Goal: Navigation & Orientation: Find specific page/section

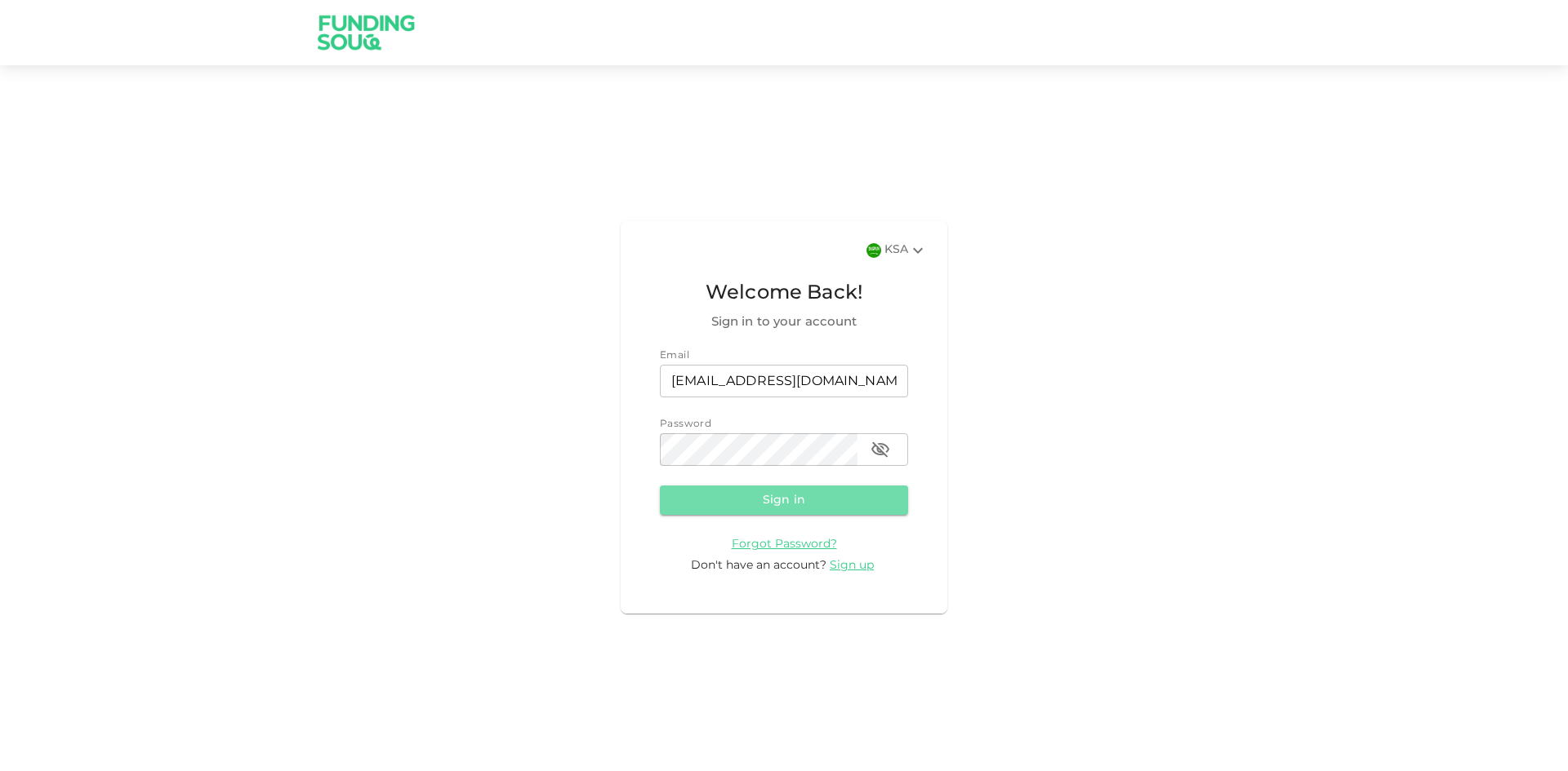
click at [806, 503] on button "Sign in" at bounding box center [784, 500] width 249 height 29
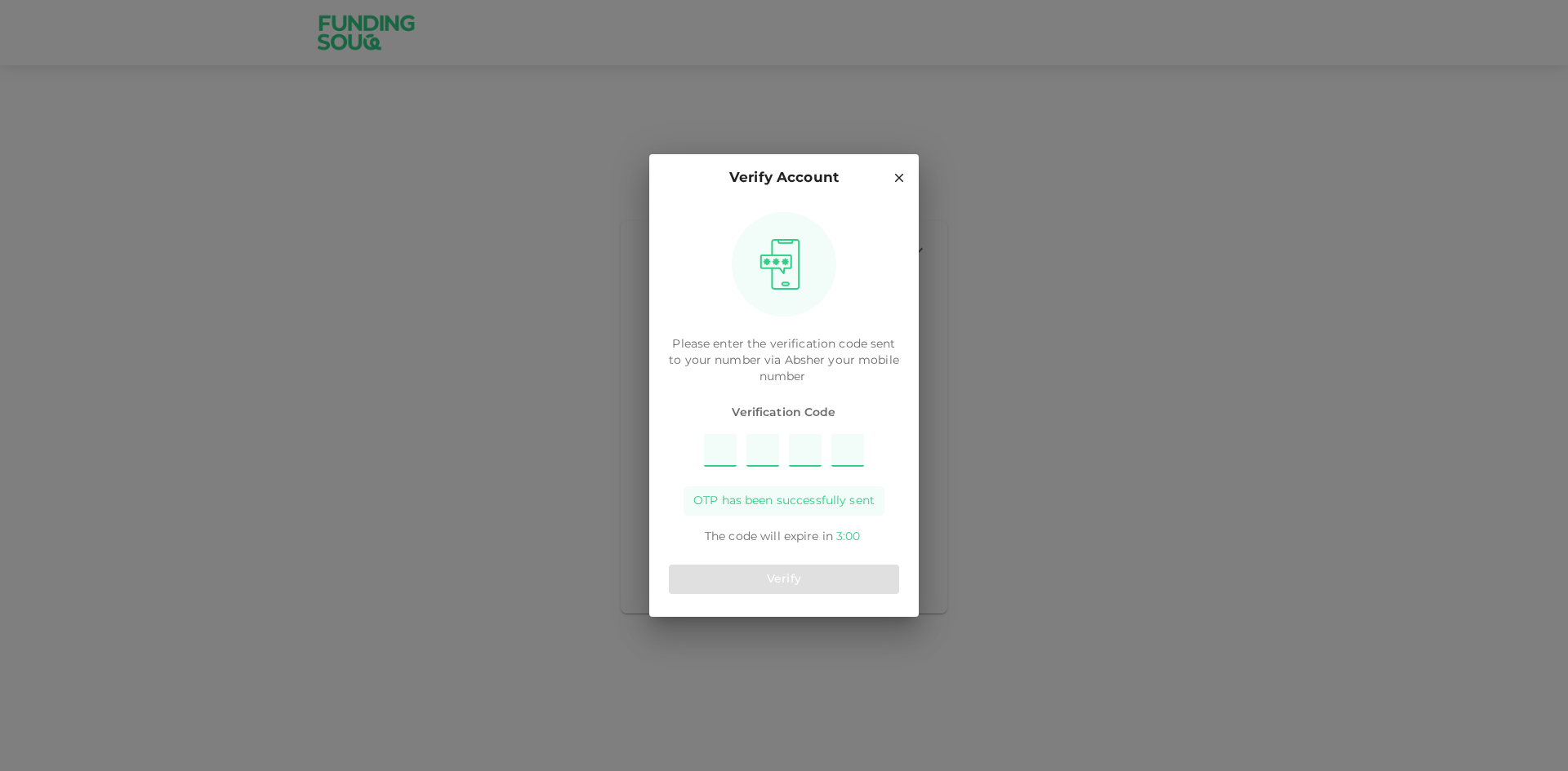
click at [721, 449] on input "Please enter OTP character 1" at bounding box center [720, 450] width 33 height 33
type input "4"
type input "7"
type input "3"
type input "1"
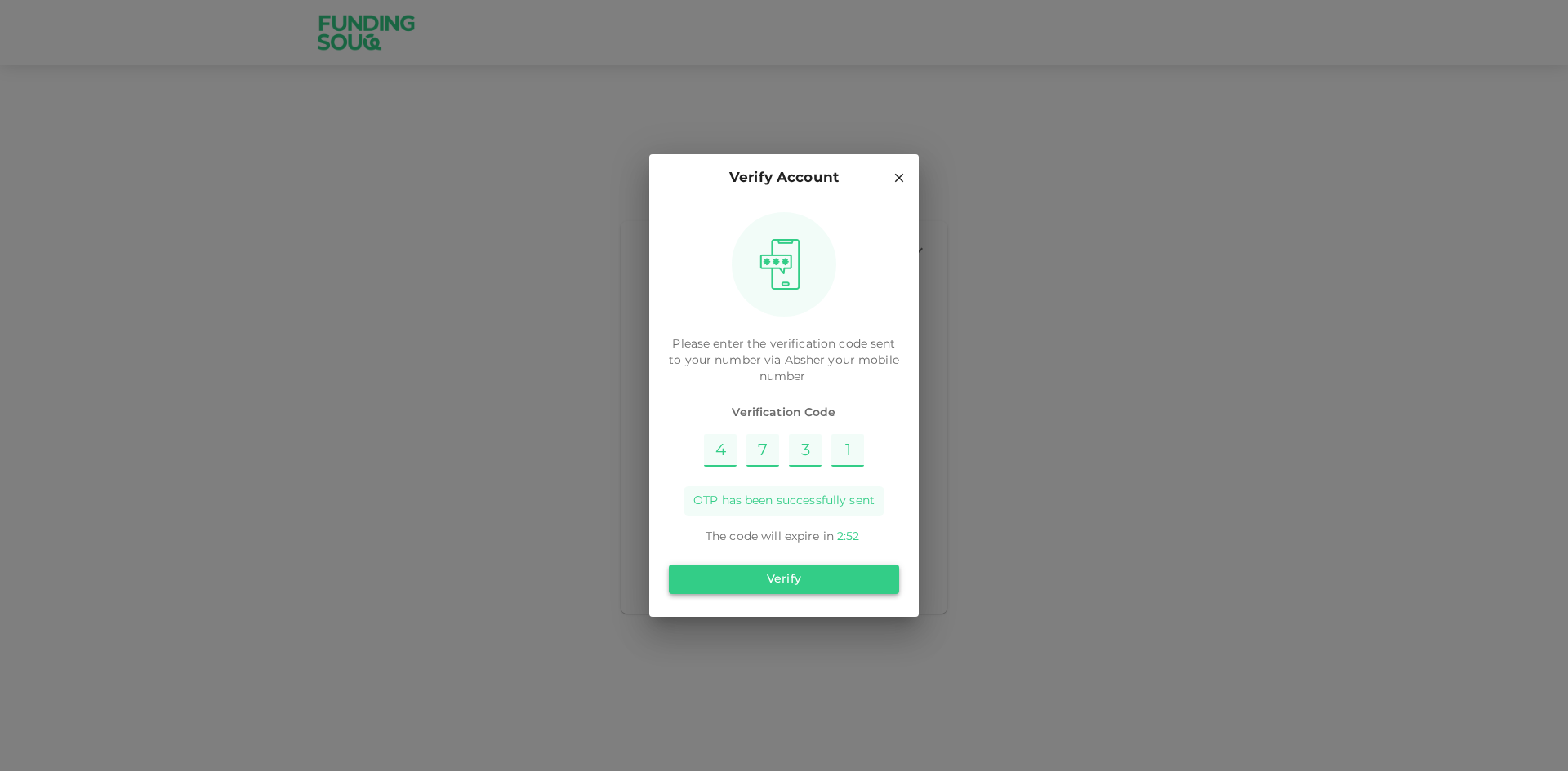
click at [844, 578] on button "Verify" at bounding box center [784, 579] width 230 height 29
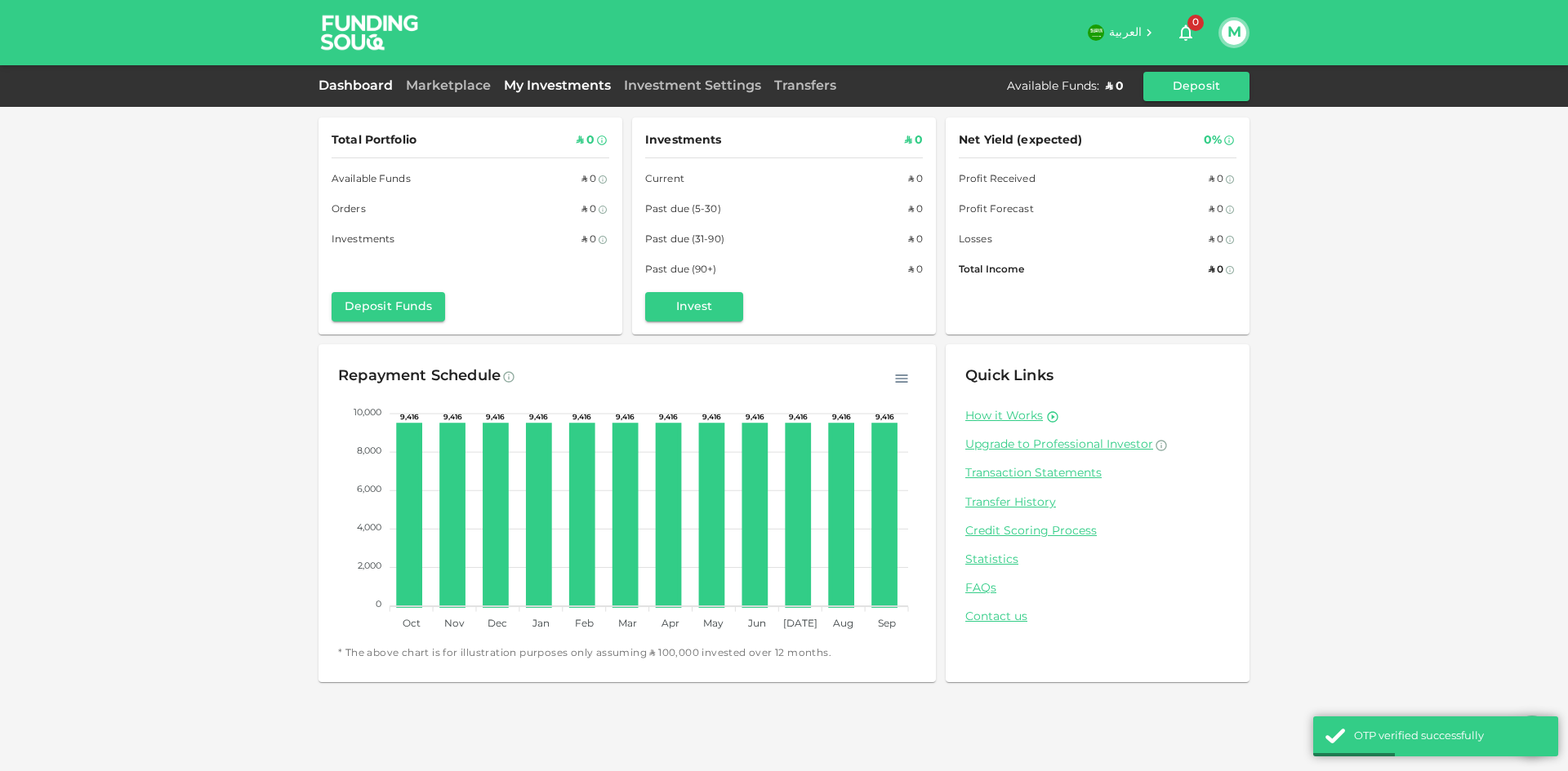
click at [559, 88] on link "My Investments" at bounding box center [557, 86] width 120 height 13
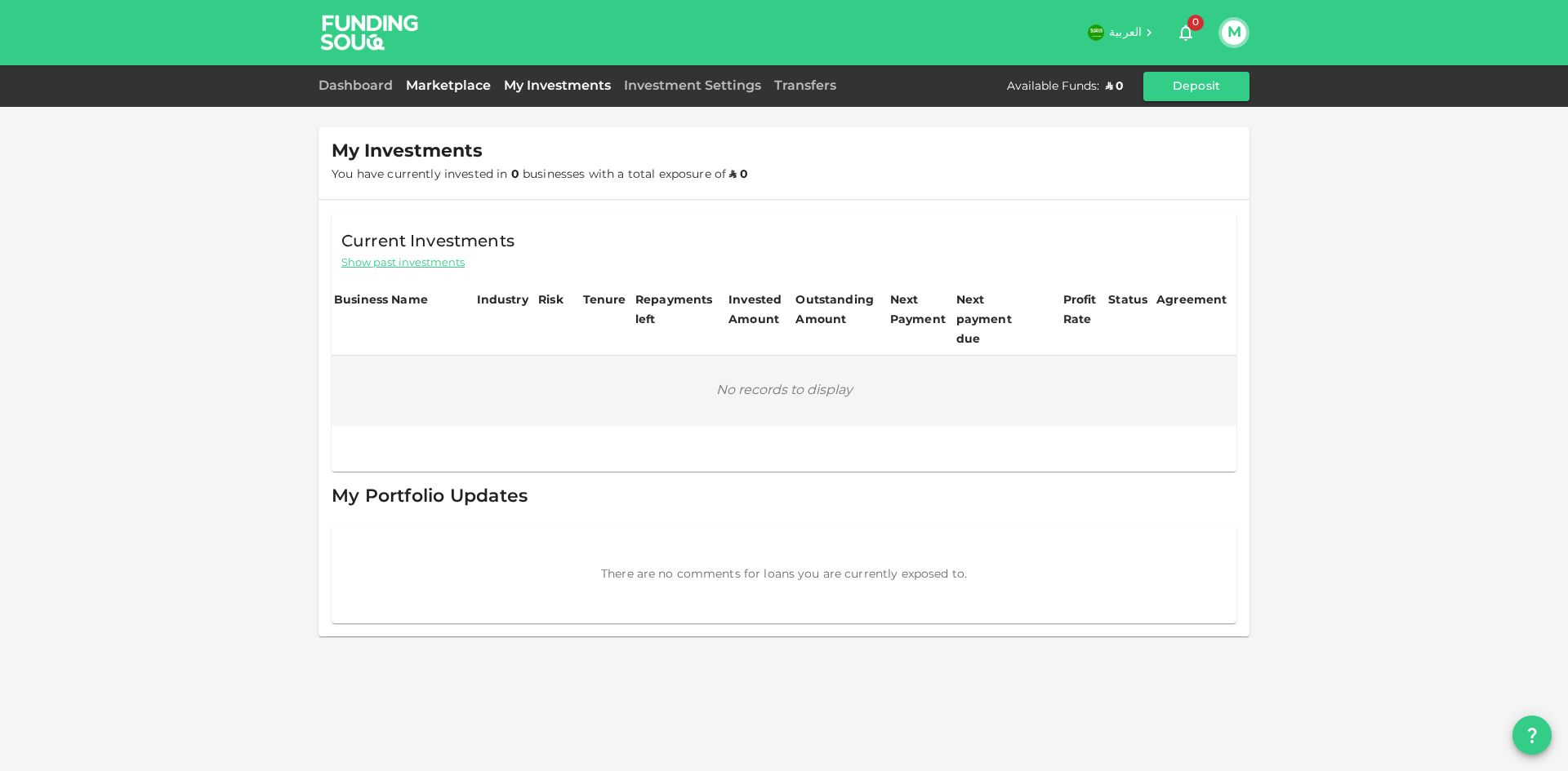
click at [480, 88] on link "Marketplace" at bounding box center [449, 86] width 98 height 13
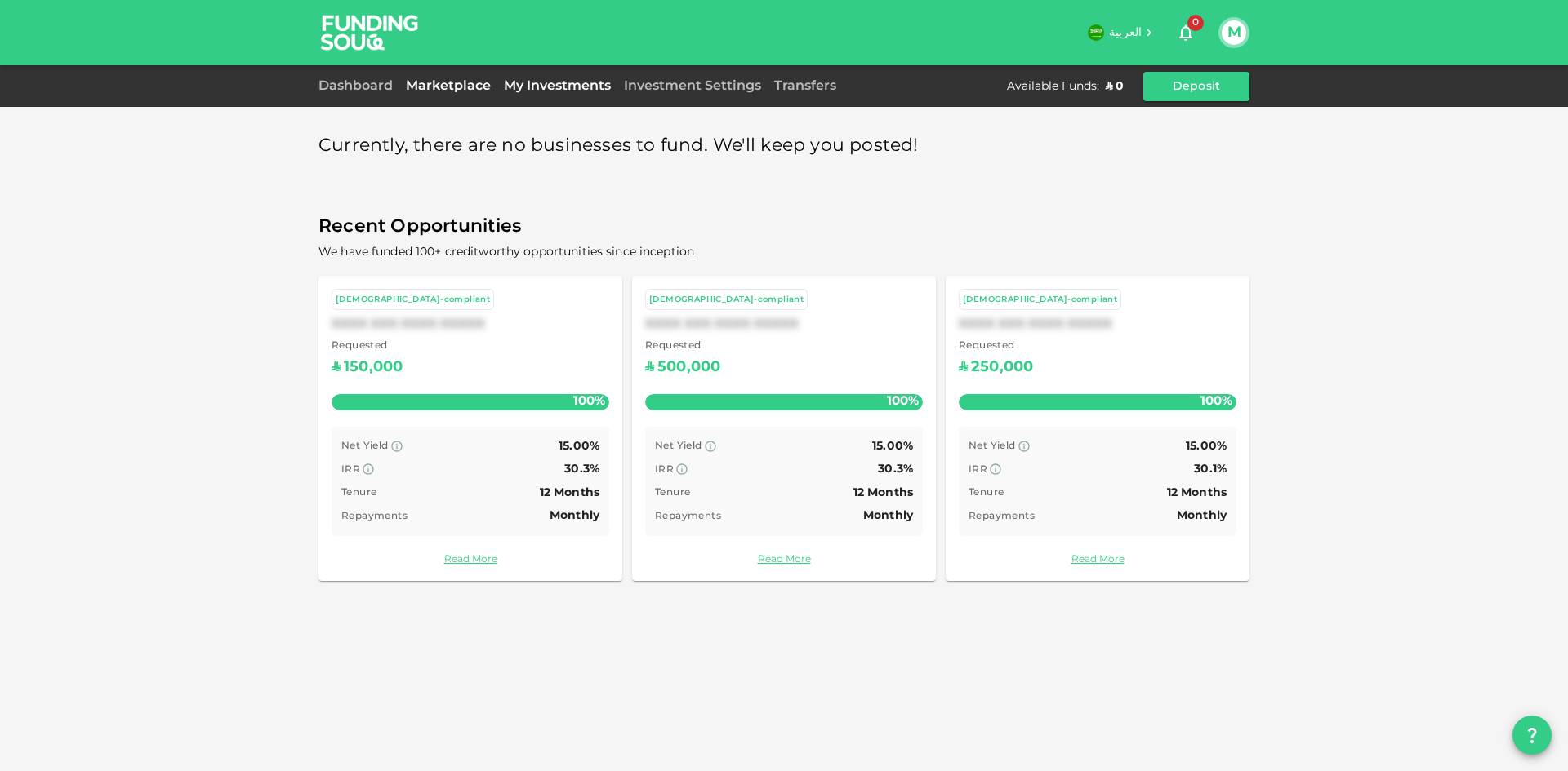
click at [547, 85] on link "My Investments" at bounding box center [557, 86] width 120 height 13
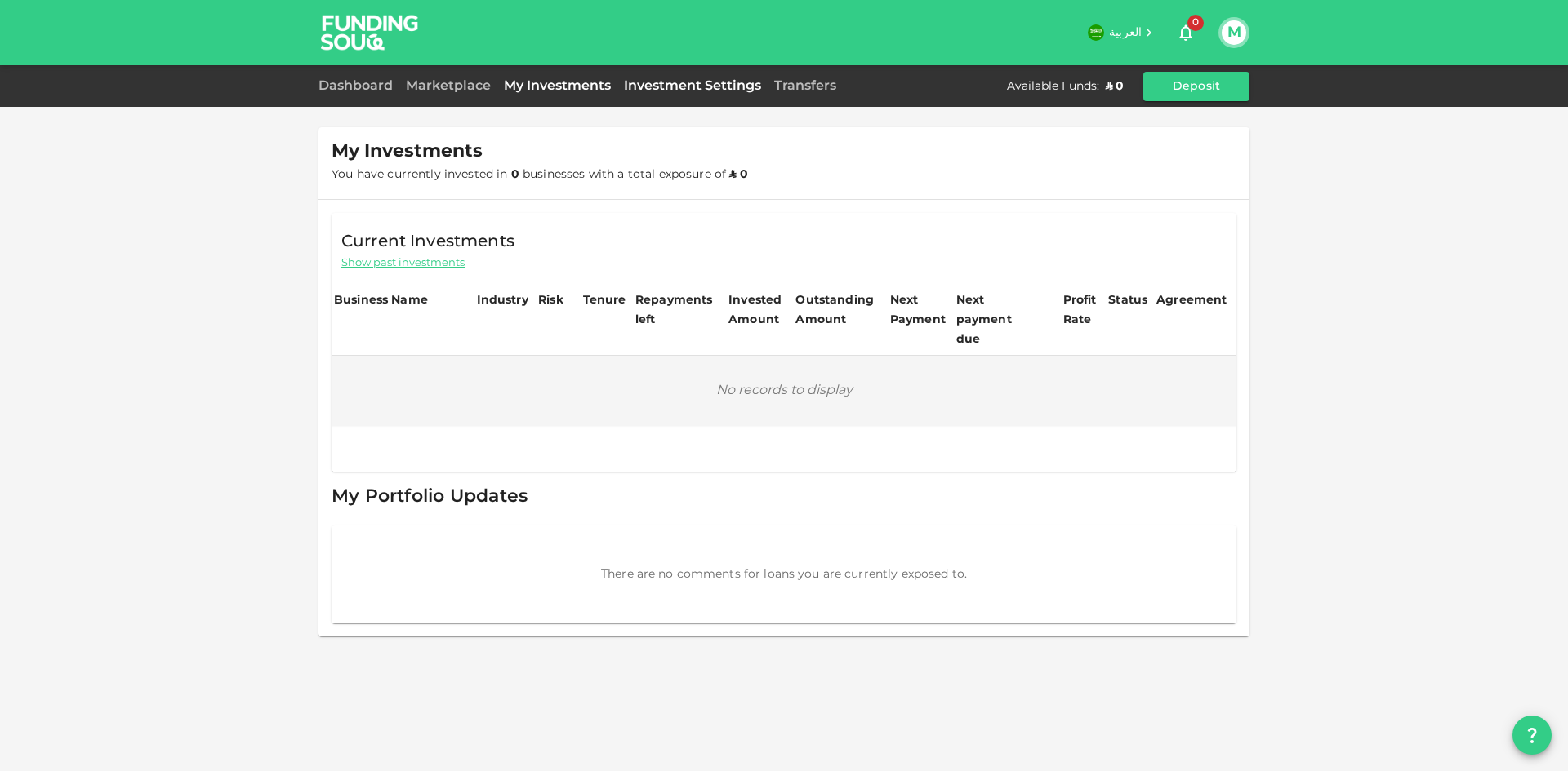
click at [668, 88] on link "Investment Settings" at bounding box center [692, 86] width 150 height 13
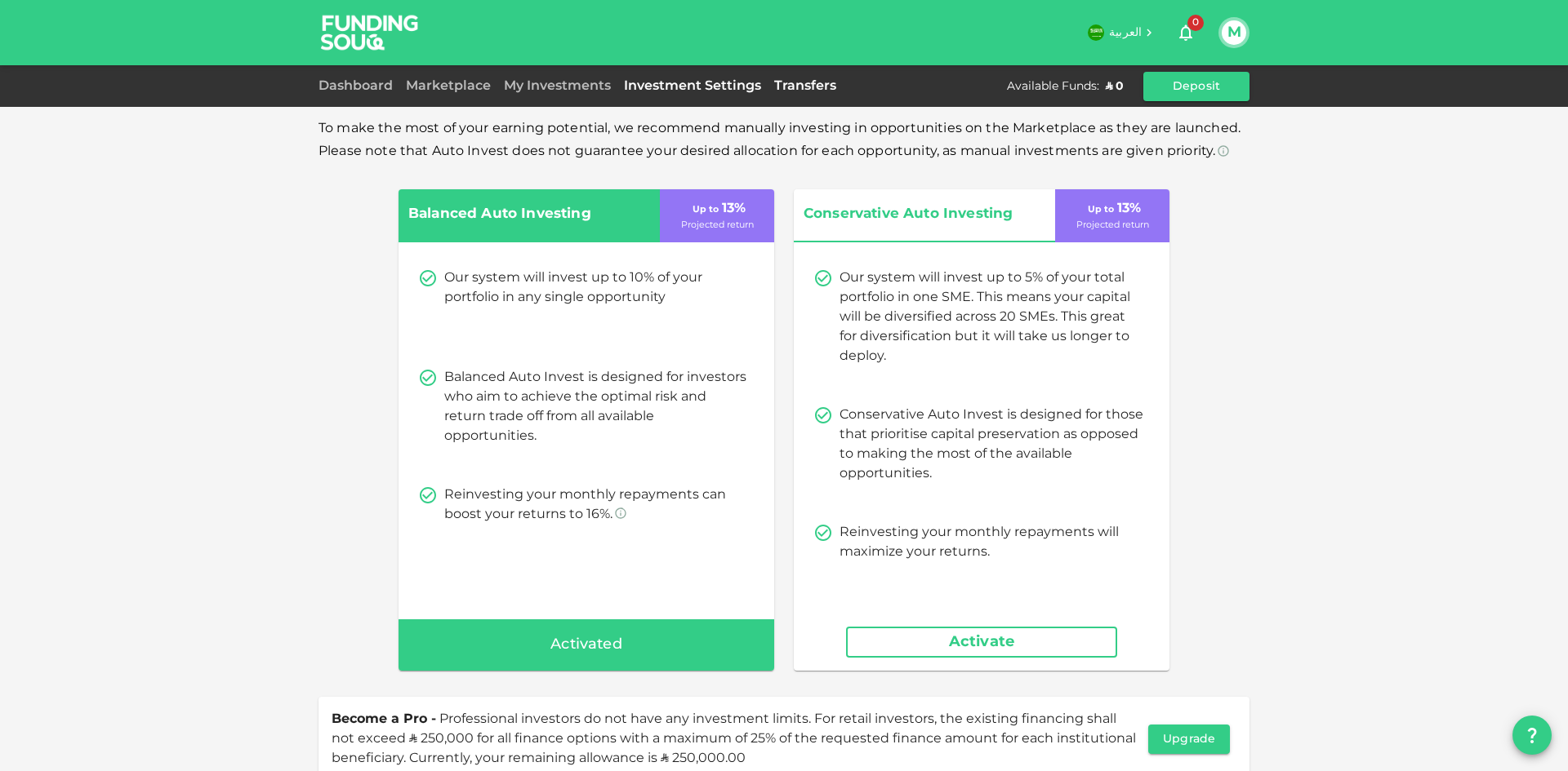
click at [812, 89] on link "Transfers" at bounding box center [805, 86] width 75 height 13
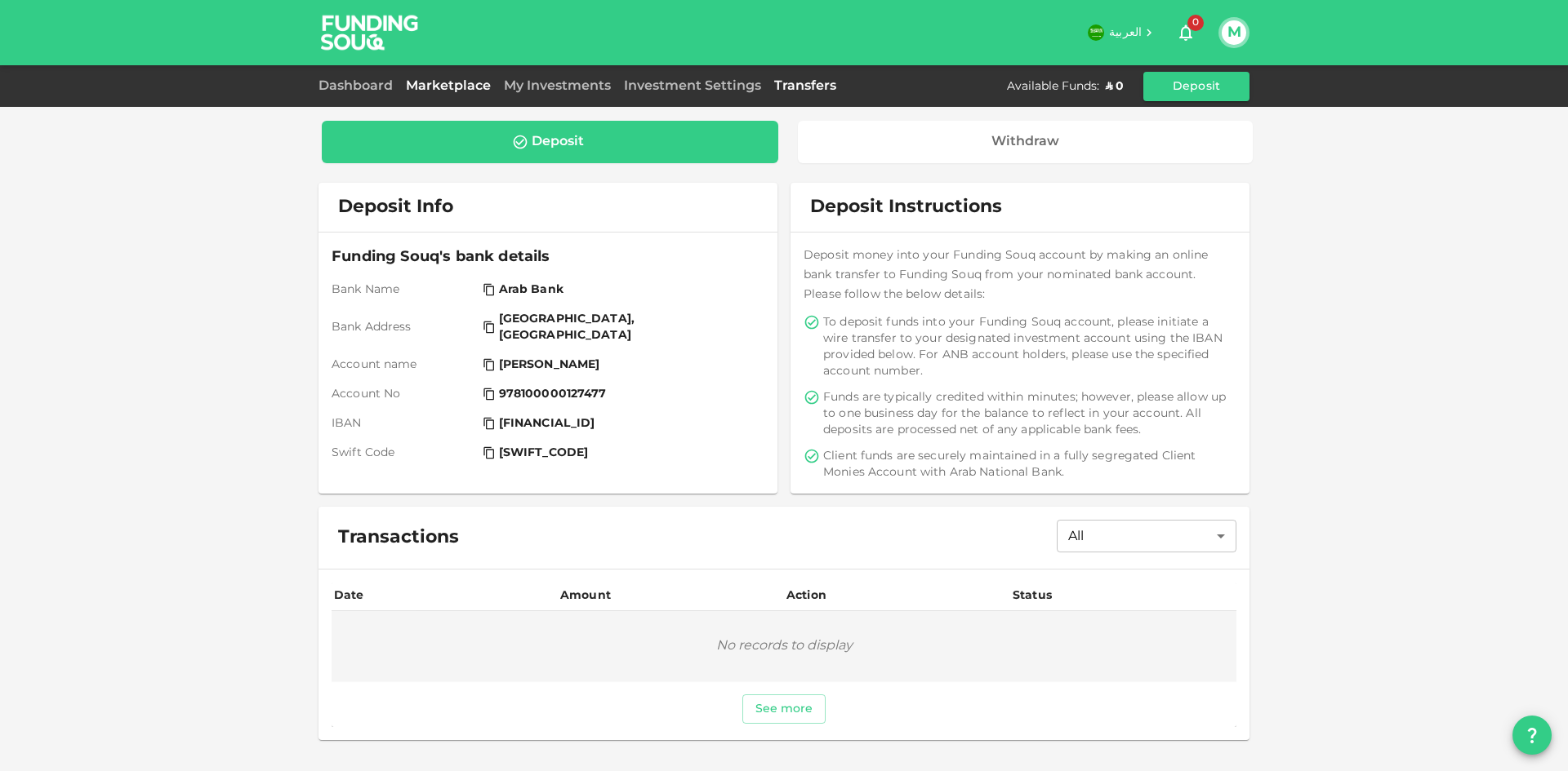
click at [451, 87] on link "Marketplace" at bounding box center [449, 86] width 98 height 13
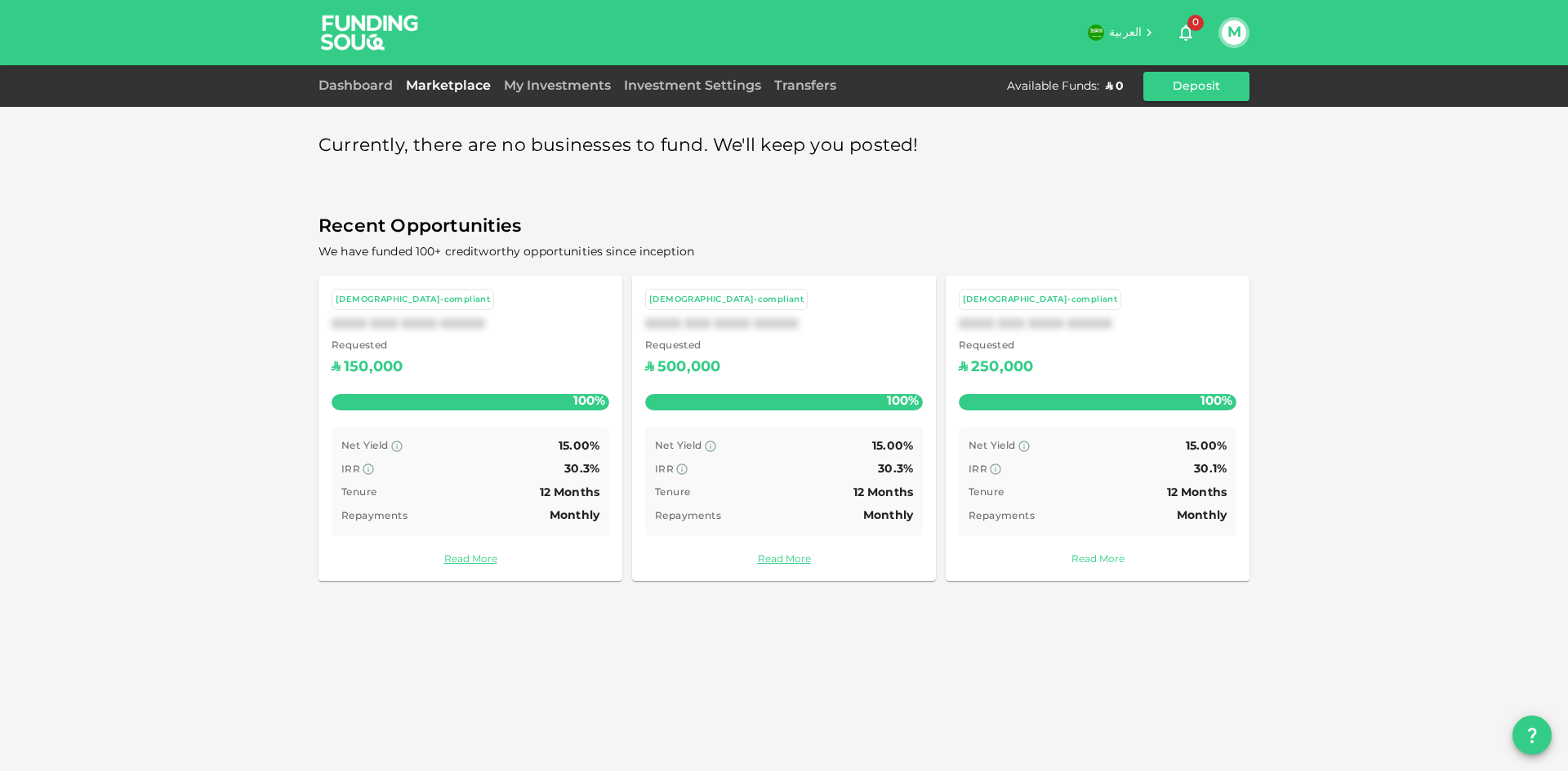
click at [1098, 560] on link "Read More" at bounding box center [1098, 560] width 278 height 16
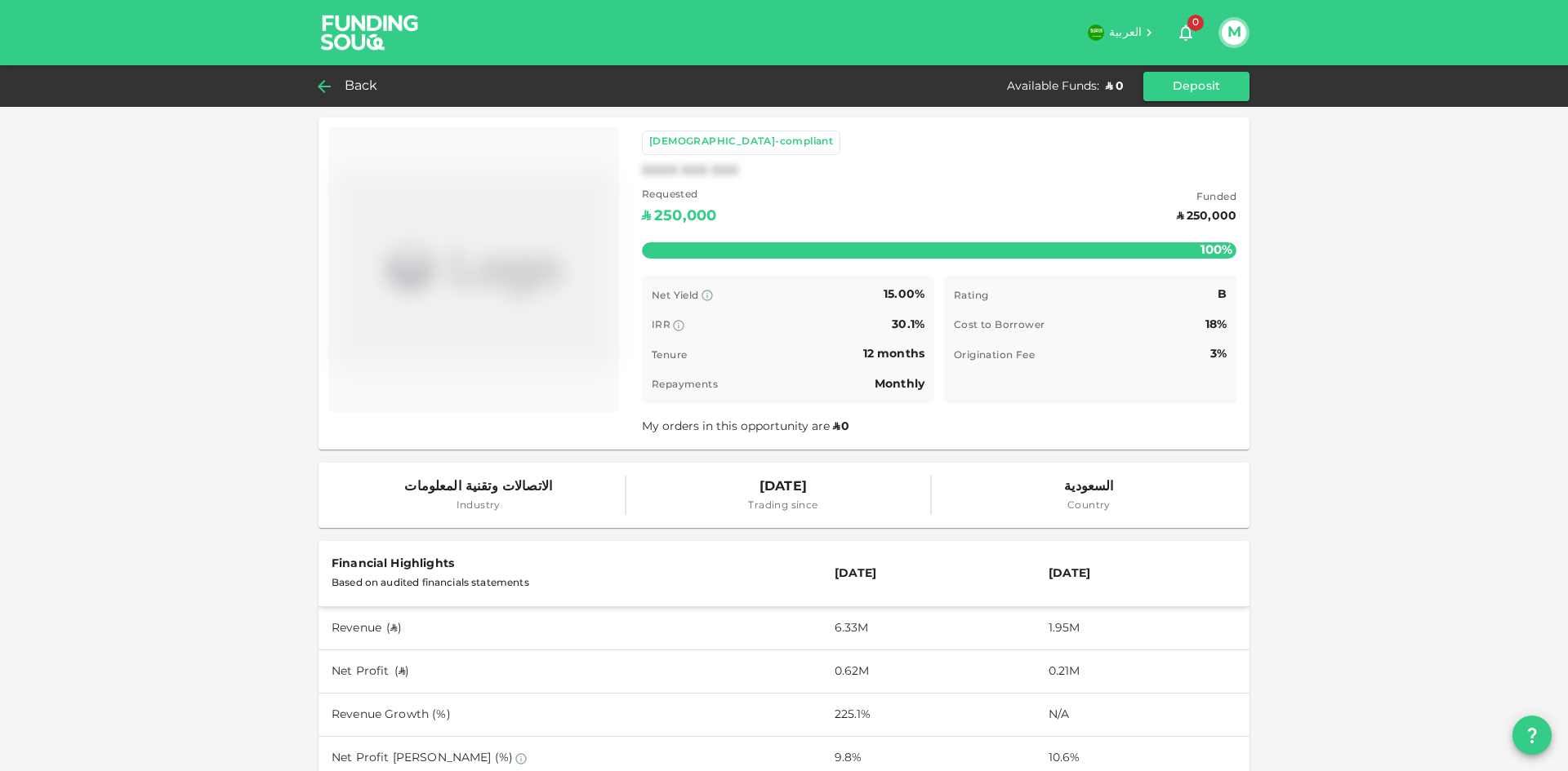
click at [330, 93] on icon at bounding box center [324, 87] width 20 height 20
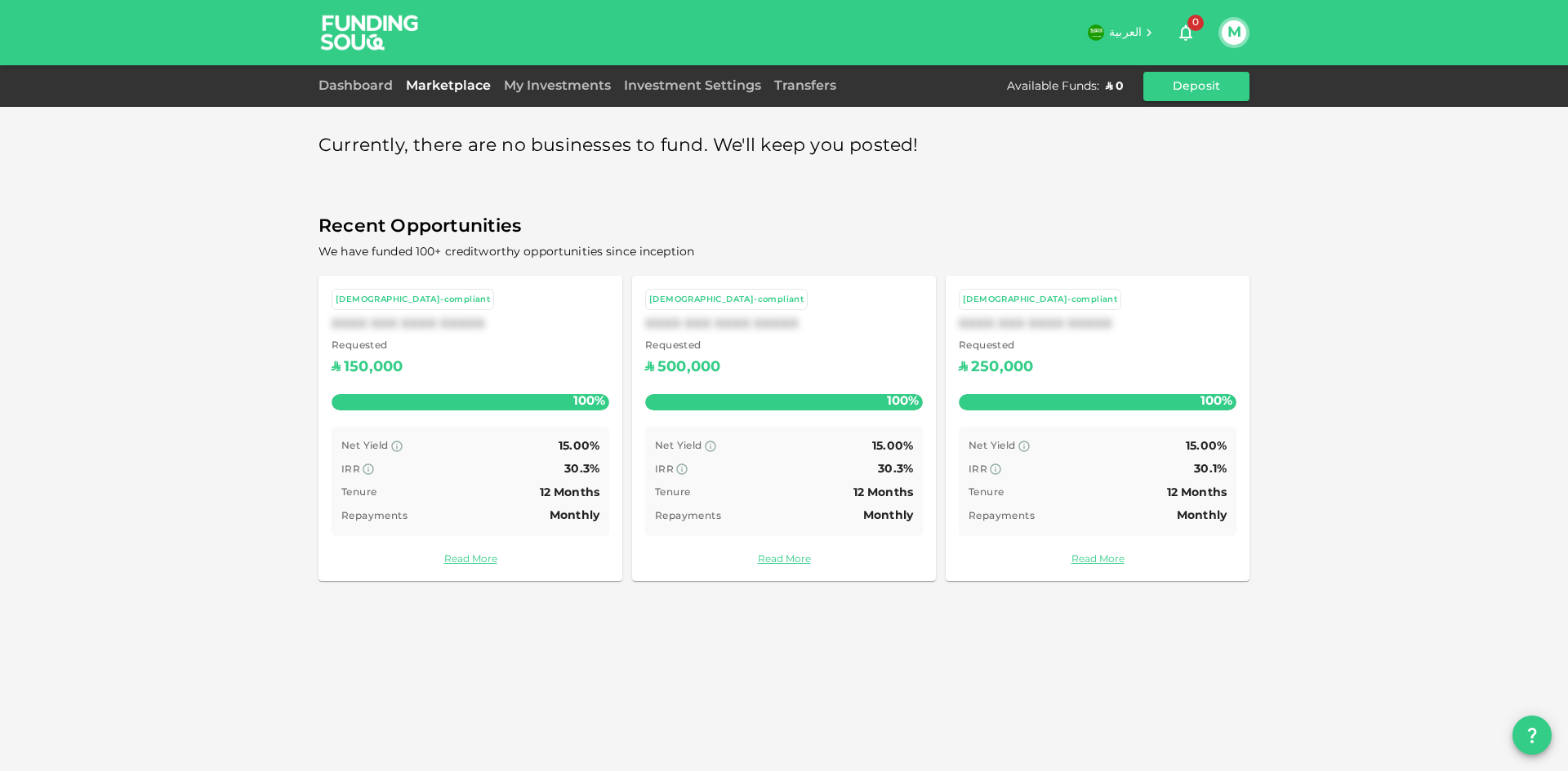
click at [128, 215] on div "Currently, there are no businesses to fund. We'll keep you posted! Recent Oppor…" at bounding box center [784, 385] width 1568 height 771
